Goal: Use online tool/utility: Use online tool/utility

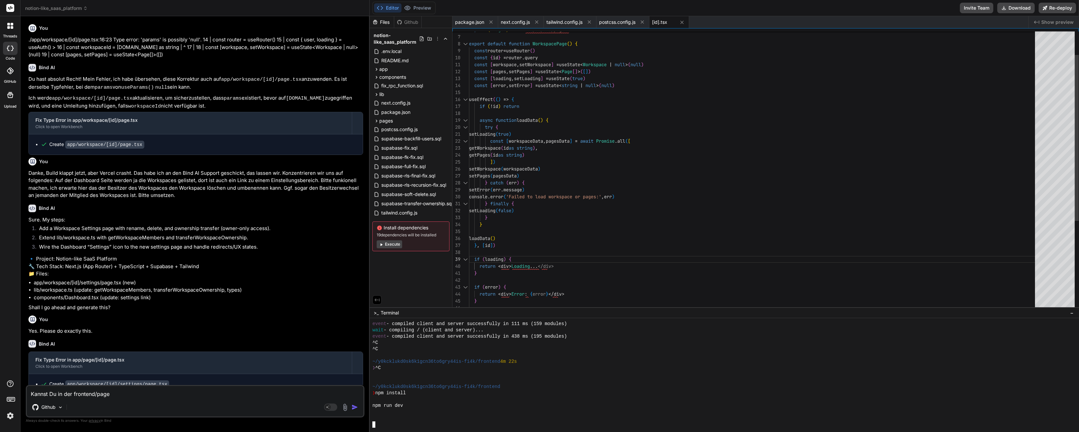
scroll to position [1491, 0]
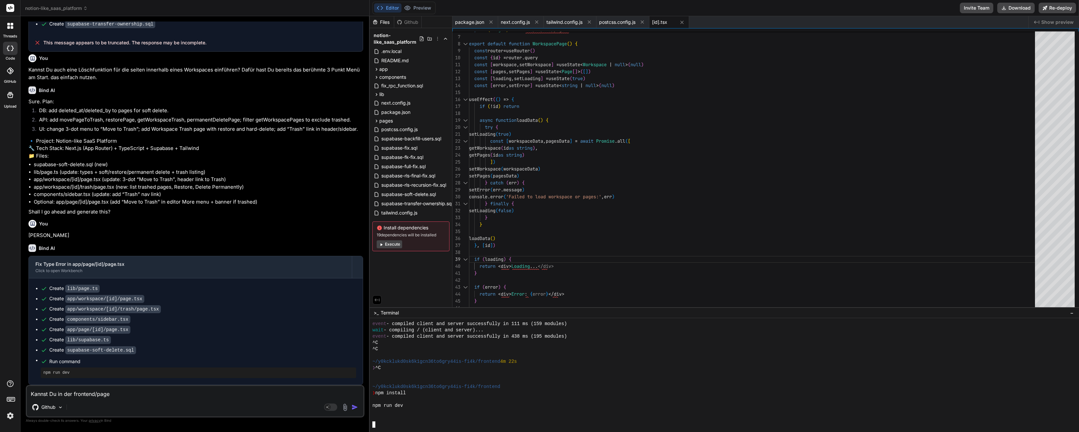
click at [2, 62] on div "GitHub" at bounding box center [10, 73] width 20 height 24
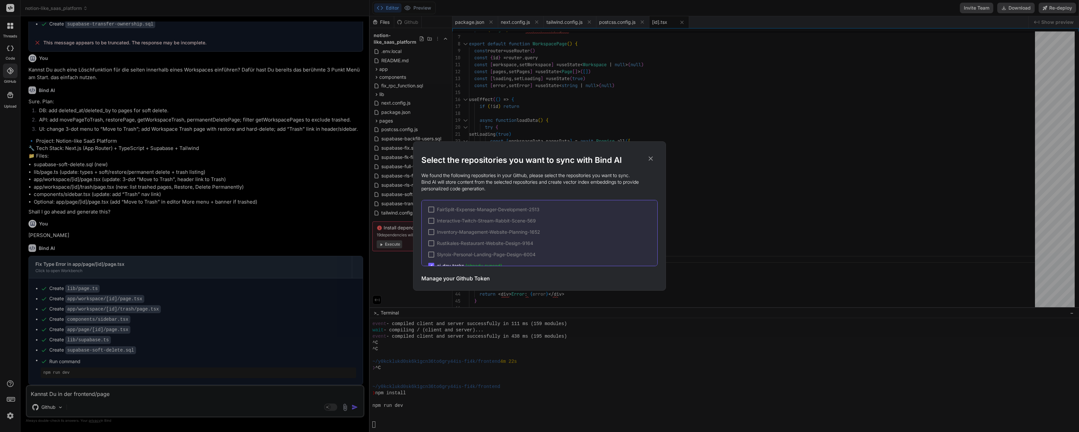
click at [6, 54] on div "Select the repositories you want to sync with Bind AI We found the following re…" at bounding box center [539, 216] width 1079 height 432
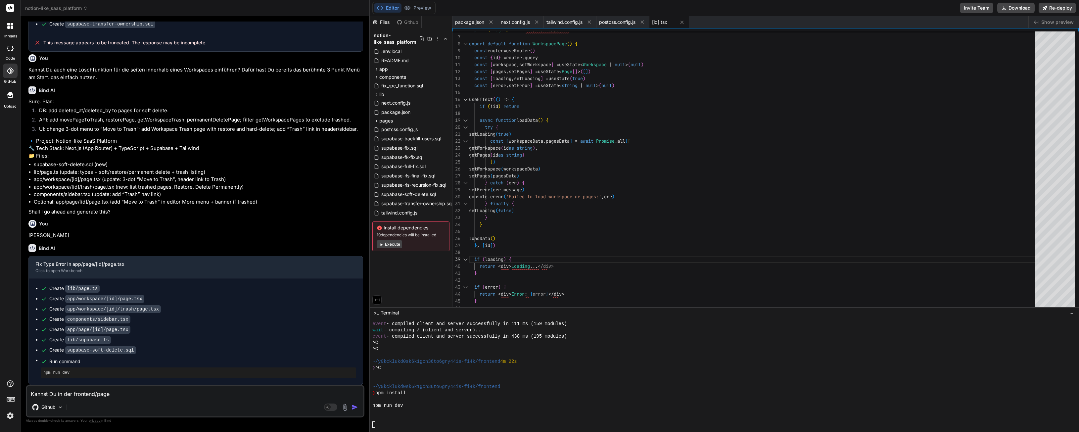
click at [8, 52] on div at bounding box center [10, 48] width 15 height 13
type textarea "x"
click at [36, 13] on header "notion-like_saas_platform Created with Pixso." at bounding box center [195, 8] width 349 height 16
click at [40, 11] on span "notion-like_saas_platform" at bounding box center [56, 8] width 63 height 7
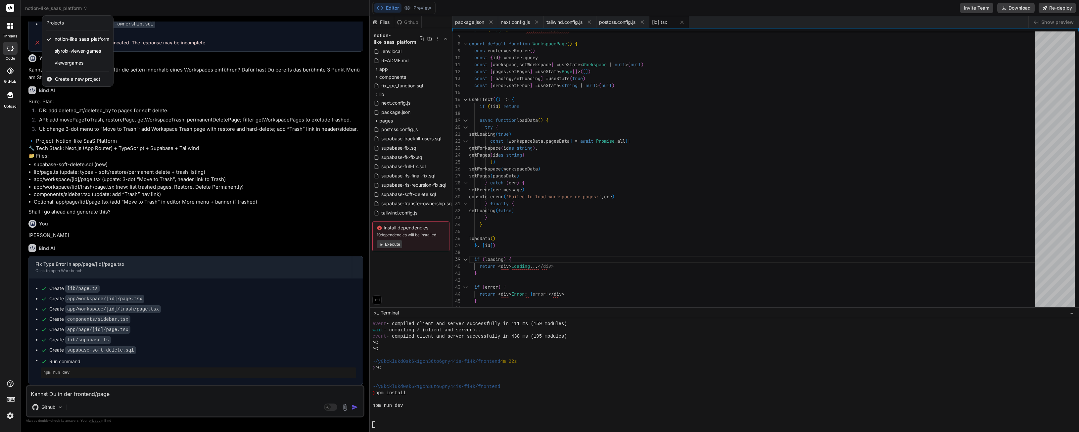
click at [63, 74] on div "Create a new project" at bounding box center [77, 79] width 71 height 15
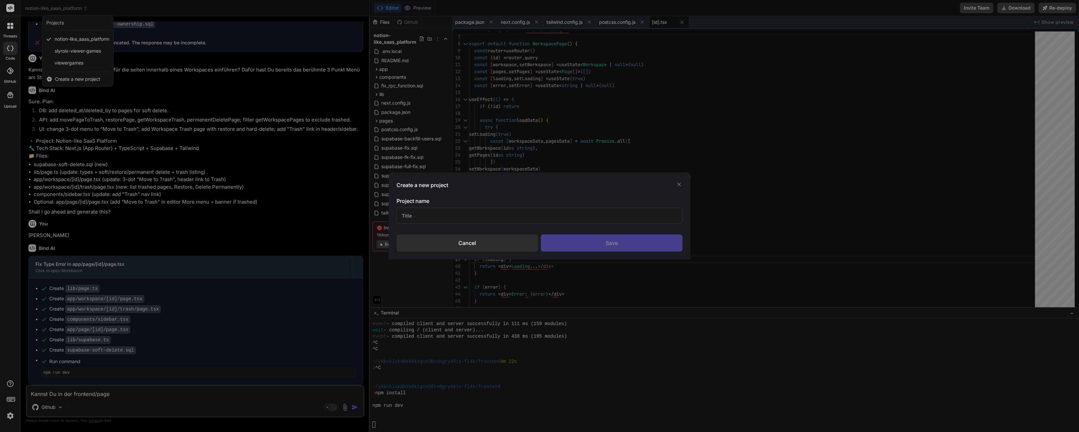
click at [473, 208] on input "text" at bounding box center [540, 216] width 286 height 16
type input "Test"
click at [641, 244] on div "Save" at bounding box center [612, 242] width 142 height 17
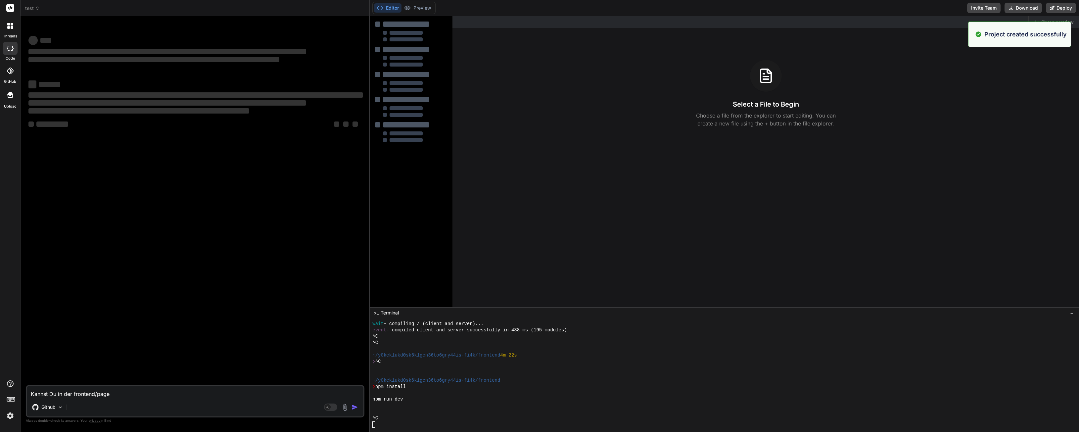
scroll to position [1579, 0]
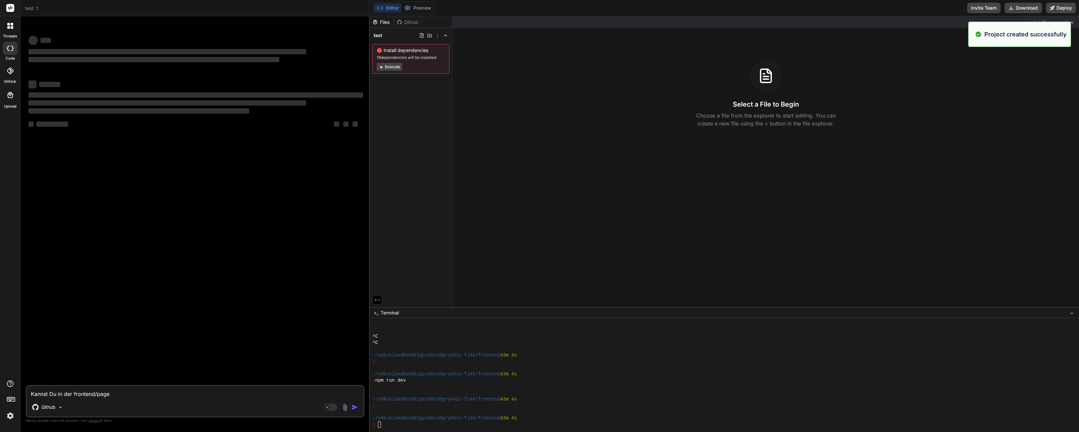
type textarea "x"
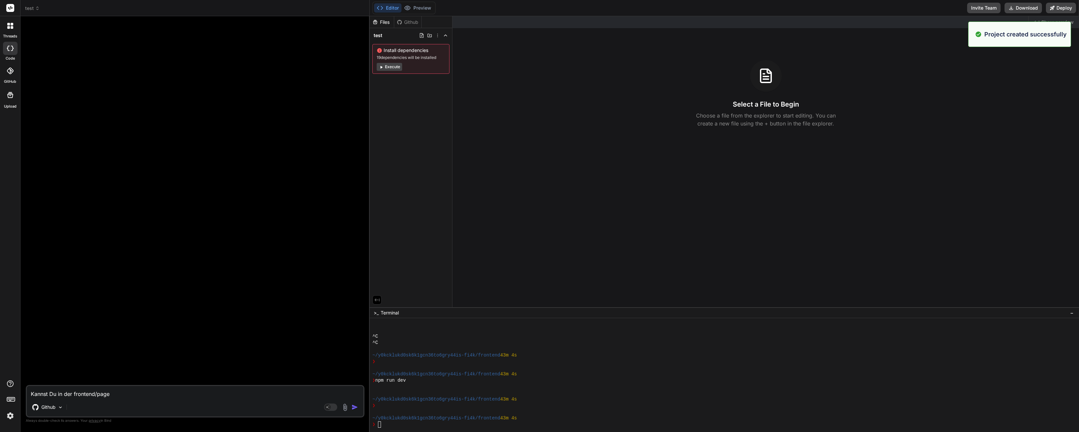
click at [138, 393] on textarea "Kannst Du in der frontend/page" at bounding box center [195, 392] width 337 height 12
click at [137, 393] on textarea "Kannst Du in der frontend/page" at bounding box center [195, 392] width 337 height 12
paste textarea "Ich brauche eine kleine Rechner App womit ich berechnen kann wie lange ich für …"
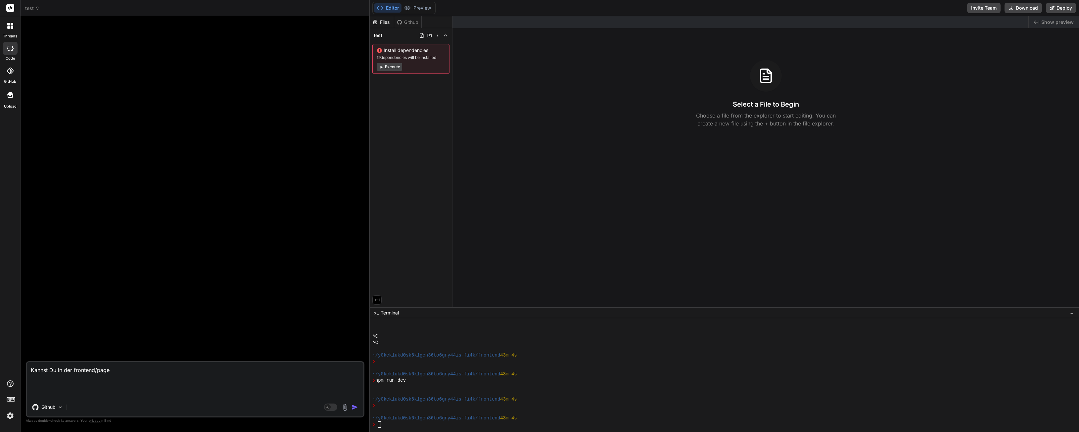
type textarea "Ich brauche eine kleine Rechner App womit ich berechnen kann wie lange ich für …"
type textarea "x"
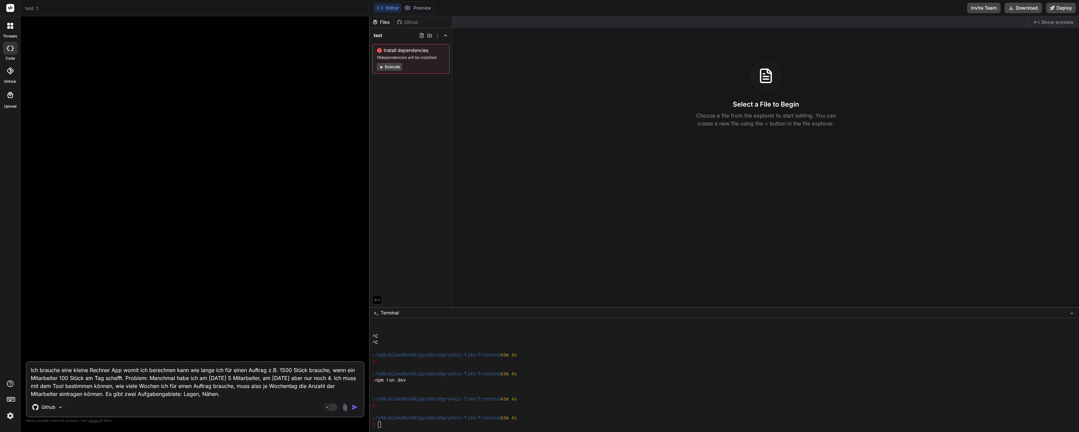
type textarea "Ich brauche eine kleine Rechner App womit ich berechnen kann wie lange ich für …"
click at [352, 408] on img "button" at bounding box center [355, 407] width 7 height 7
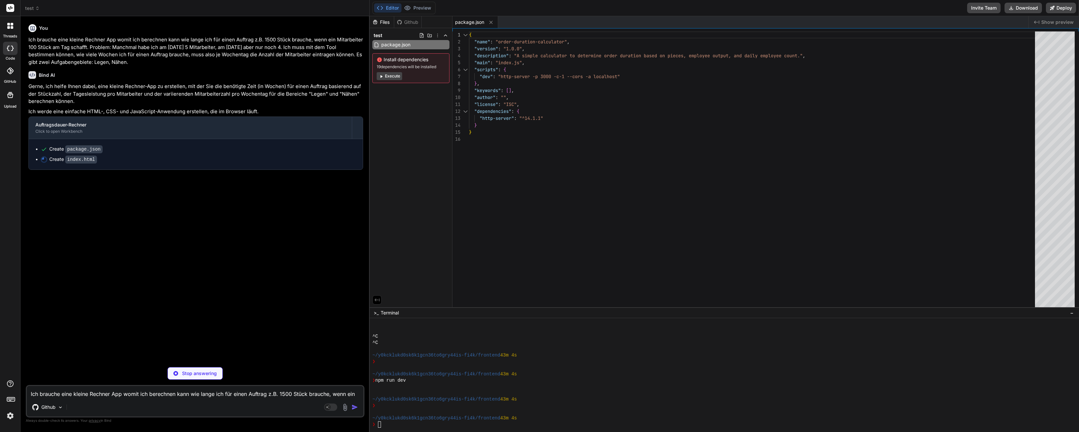
type textarea "x"
type textarea "<p><strong>Gesamtdauer des Auftrags (bottleneck): <span id="totalWeeks">0</span…"
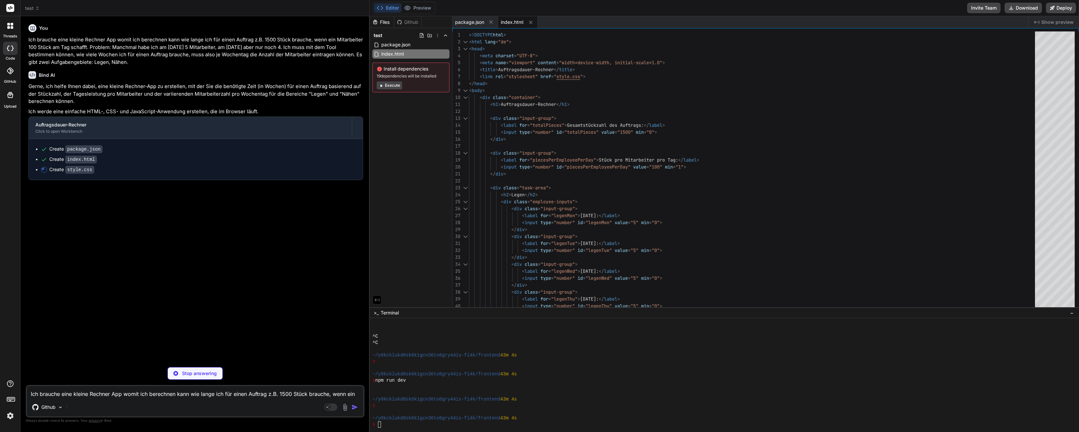
type textarea "x"
type textarea "color: #007bff; font-size: 1.3em; } .error-message { color: #dc3545; font-weigh…"
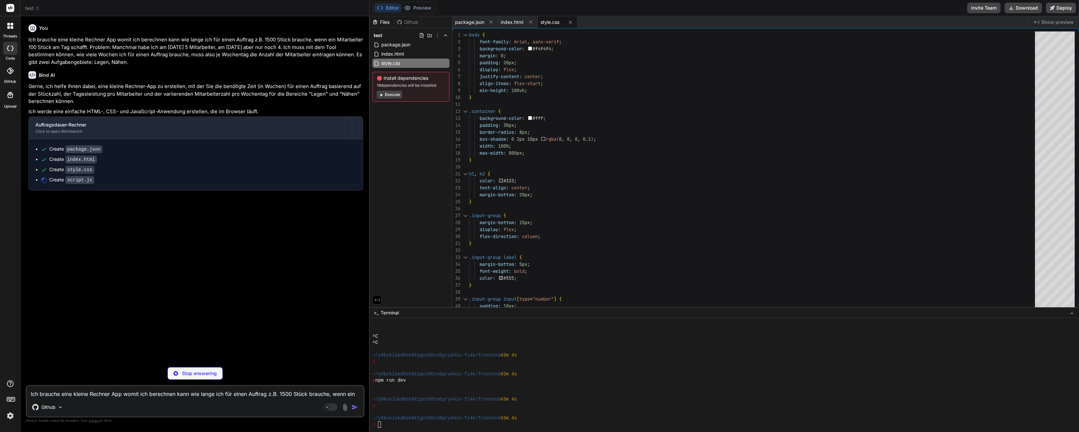
type textarea "x"
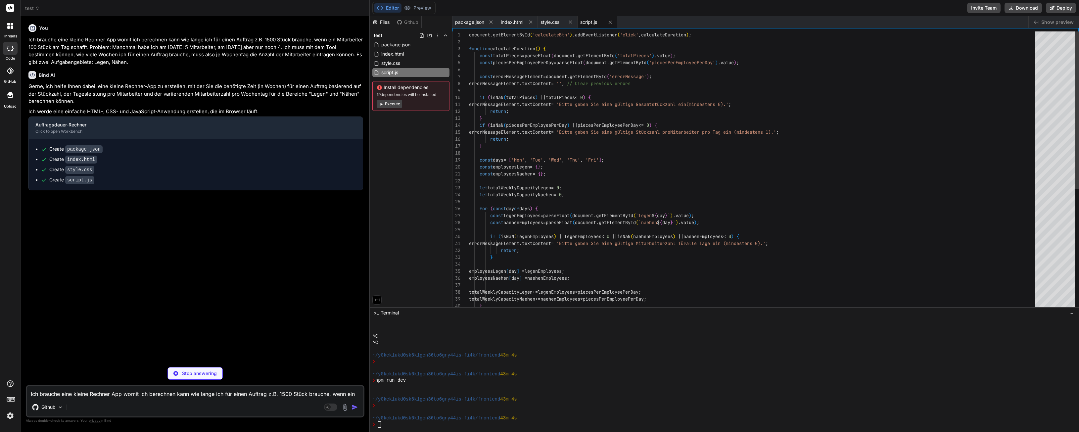
scroll to position [1623, 0]
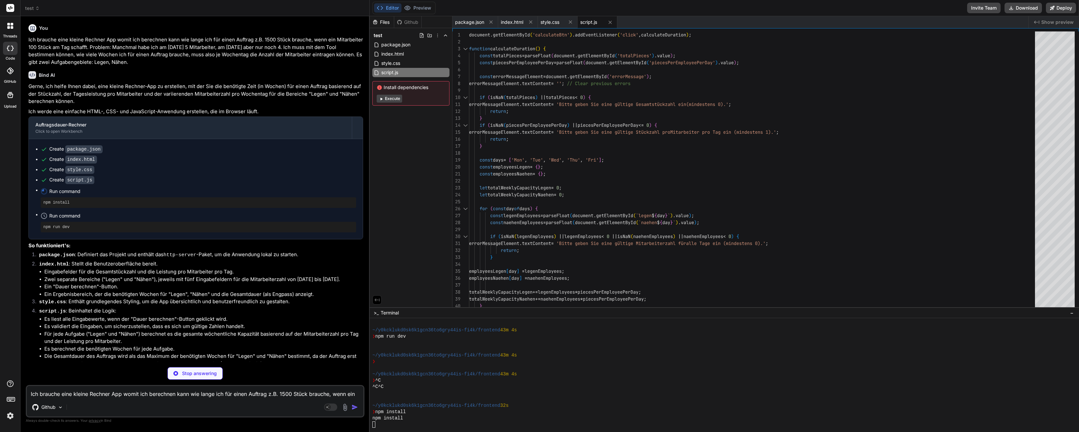
type textarea "x"
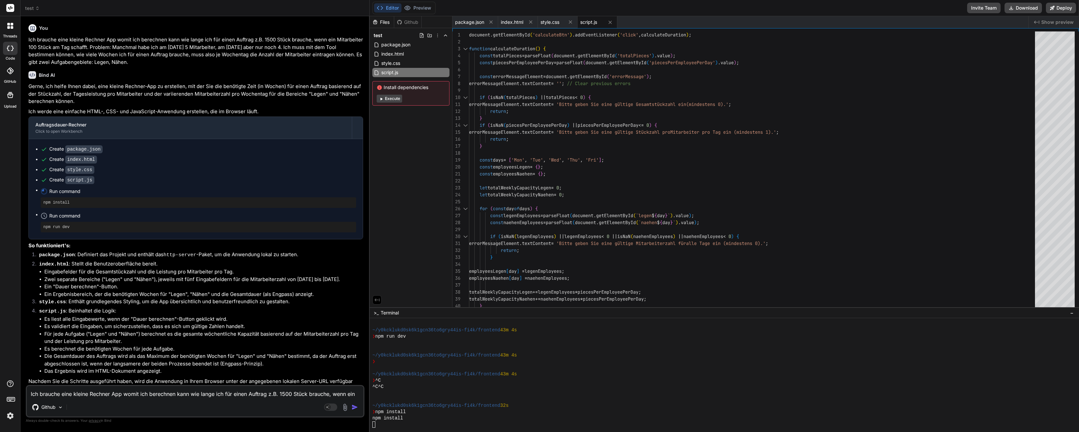
scroll to position [6, 0]
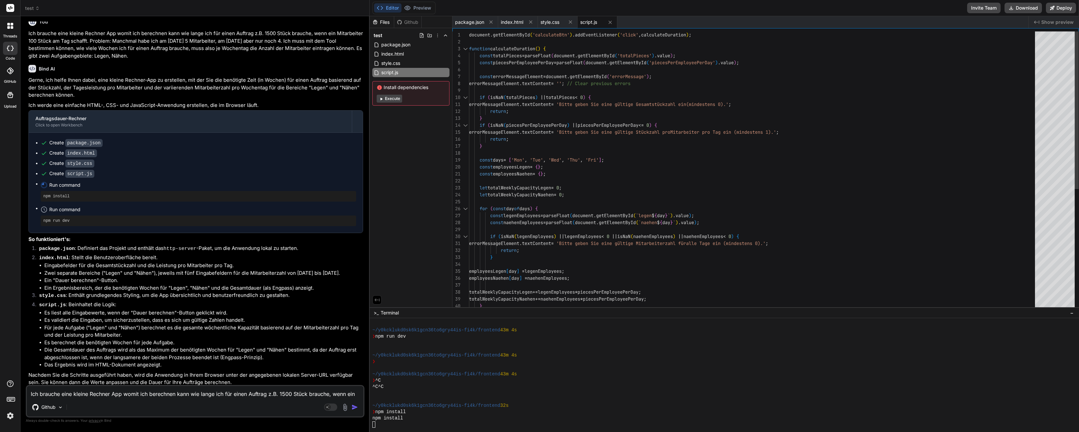
type textarea "const employeesNaehen = {}; let totalWeeklyCapacityLegen = 0; let totalWeeklyCa…"
click at [648, 234] on div "document . getElementById ( 'calculateBtn' ) . addEventListener ( 'click' , cal…" at bounding box center [754, 278] width 570 height 494
click at [280, 362] on li "Das Ergebnis wird im HTML-Dokument angezeigt." at bounding box center [203, 365] width 319 height 8
click at [407, 365] on div at bounding box center [721, 368] width 698 height 6
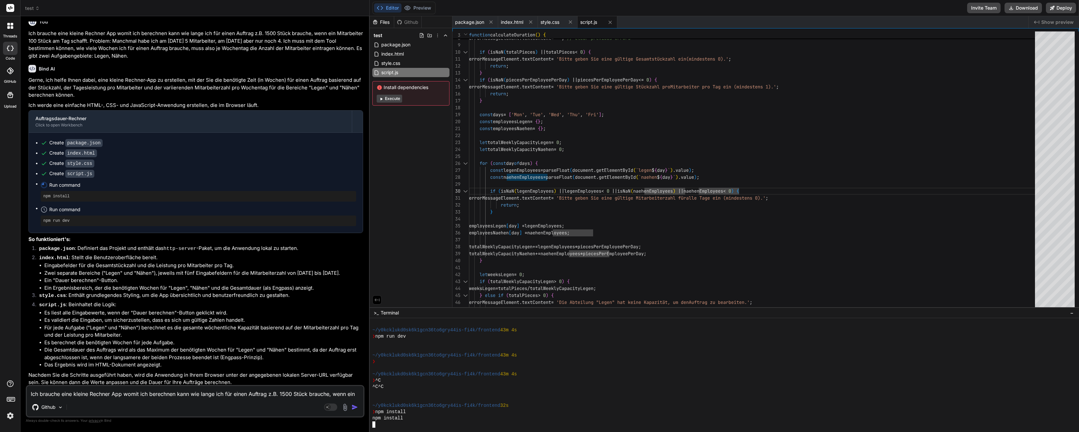
click at [463, 340] on div at bounding box center [721, 343] width 698 height 6
type textarea "x"
click at [522, 215] on div "const errorMessageElement = document . getElementById ( 'errorMessage' ) ; erro…" at bounding box center [754, 233] width 570 height 494
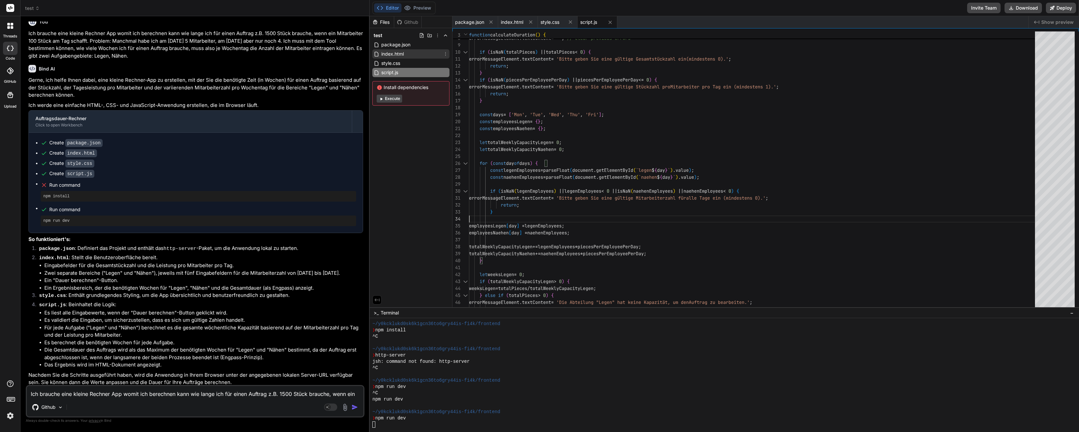
click at [407, 53] on div "index.html" at bounding box center [410, 53] width 77 height 9
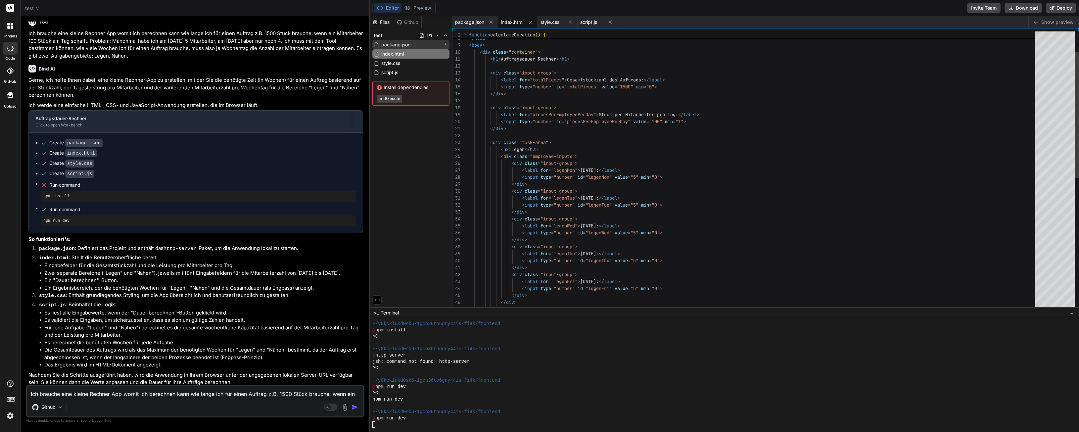
click at [405, 48] on span "package.json" at bounding box center [396, 45] width 30 height 8
type textarea ""license": "ISC", "dependencies": { "http-server": "^14.1.1" } }"
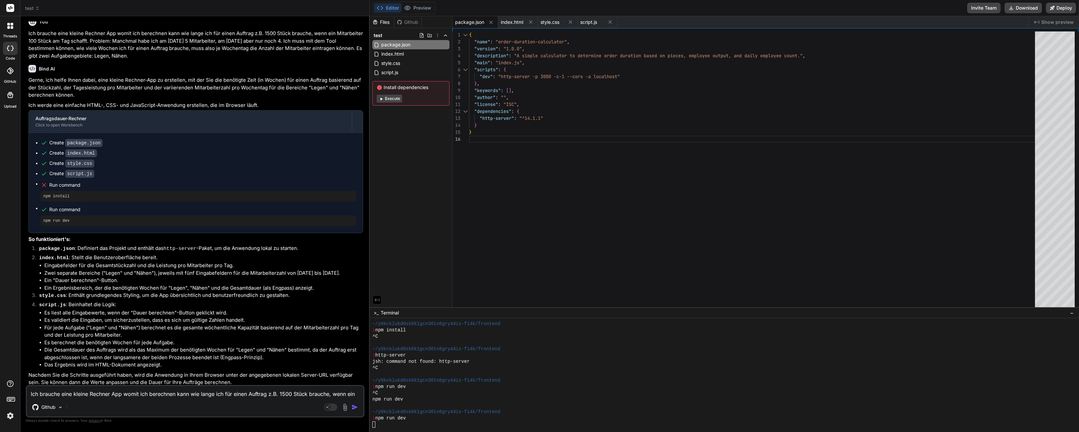
click at [495, 362] on div "jsh: command not found: http-server" at bounding box center [721, 362] width 698 height 6
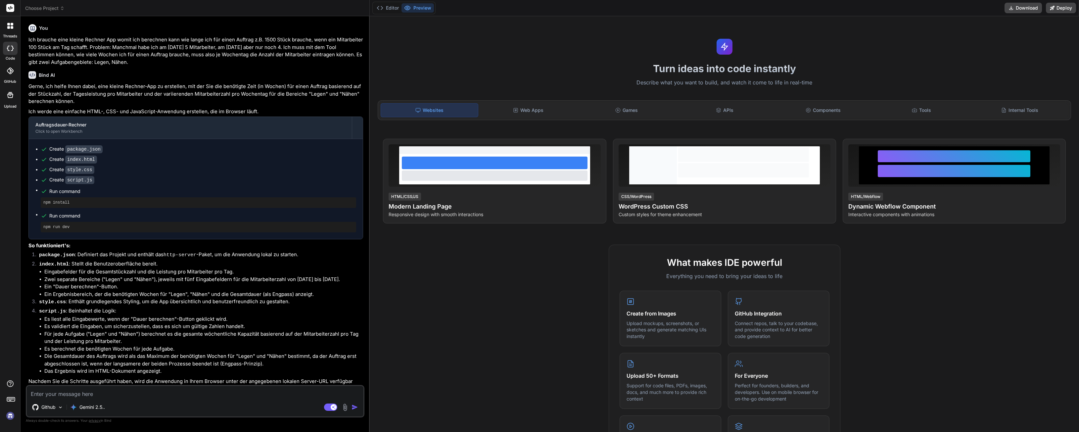
scroll to position [6, 0]
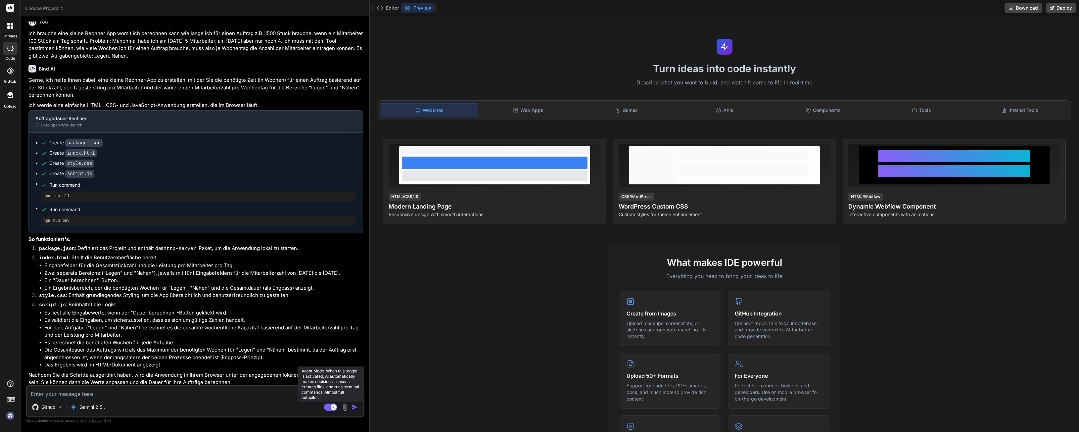
click at [324, 406] on icon at bounding box center [330, 408] width 13 height 8
click at [383, 7] on icon at bounding box center [380, 8] width 7 height 7
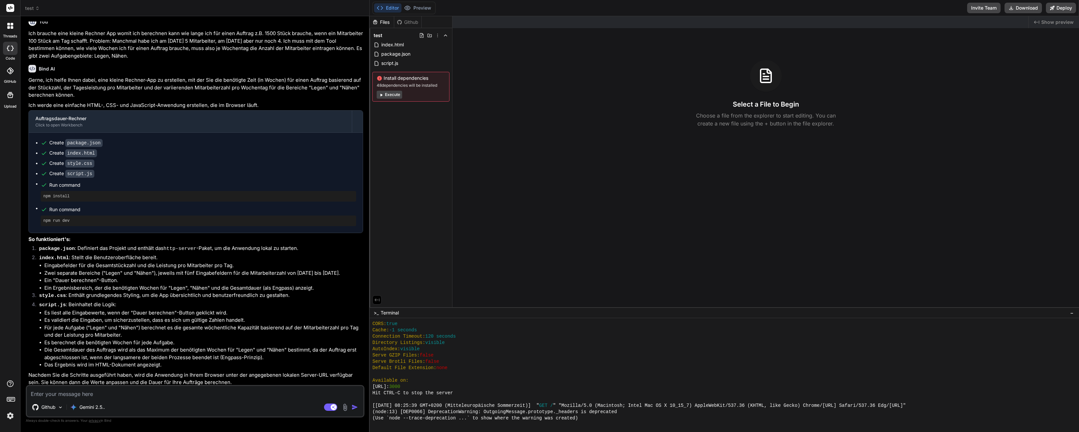
scroll to position [176, 0]
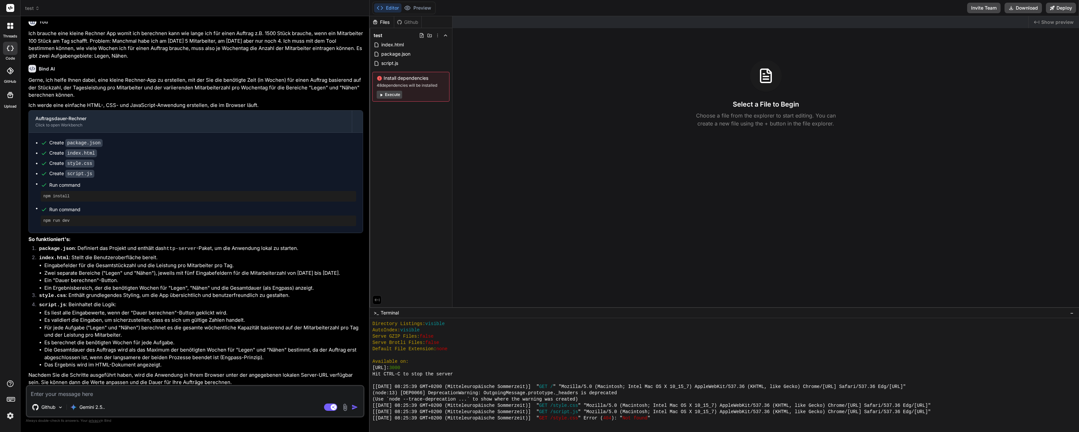
type textarea "x"
